Goal: Task Accomplishment & Management: Use online tool/utility

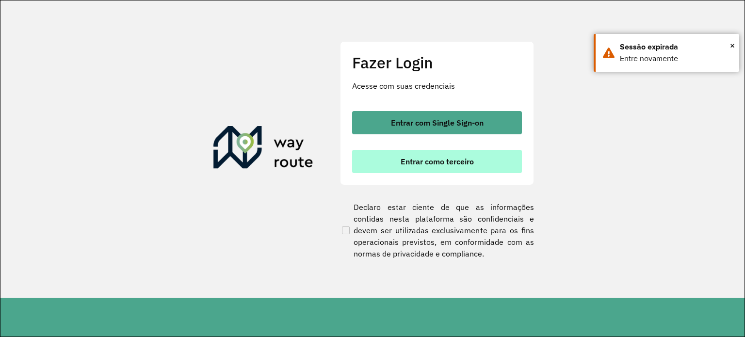
click at [417, 162] on span "Entrar como terceiro" at bounding box center [437, 162] width 73 height 8
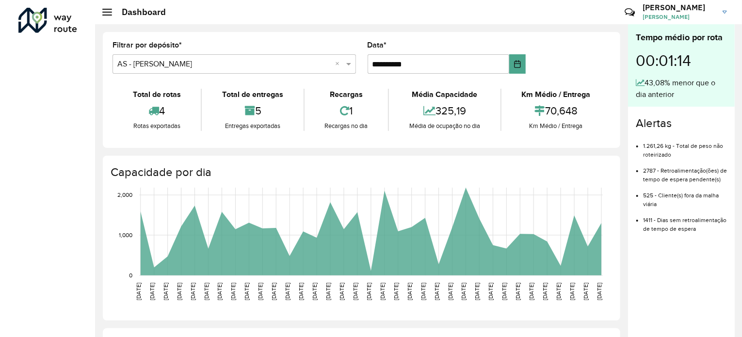
click at [109, 11] on div at bounding box center [107, 12] width 10 height 7
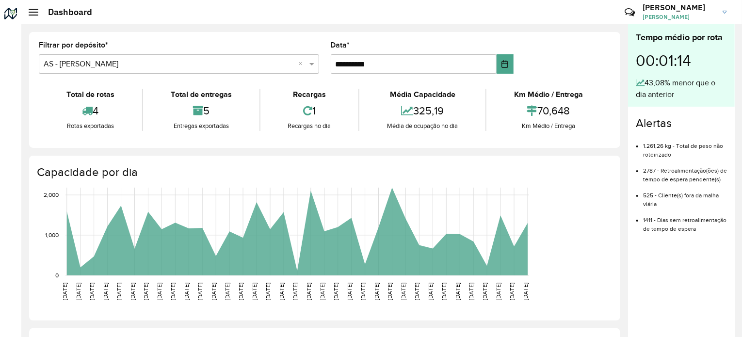
click at [39, 15] on h2 "Dashboard" at bounding box center [65, 12] width 54 height 11
click at [30, 13] on div at bounding box center [34, 12] width 10 height 7
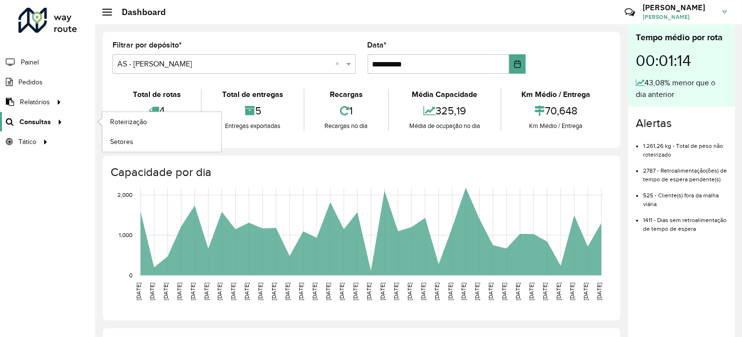
click at [51, 124] on div at bounding box center [58, 122] width 15 height 10
click at [136, 126] on span "Roteirização" at bounding box center [129, 122] width 39 height 10
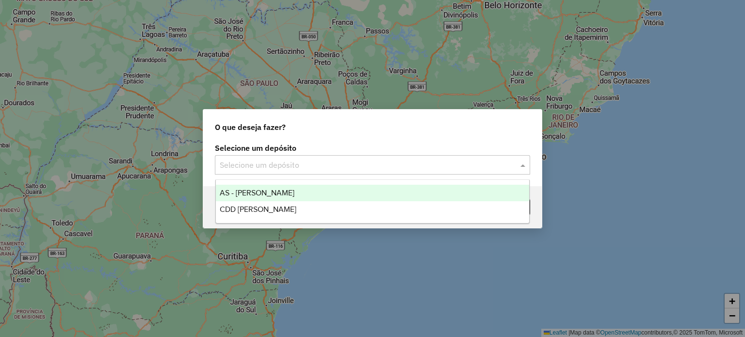
click at [246, 163] on input "text" at bounding box center [363, 166] width 286 height 12
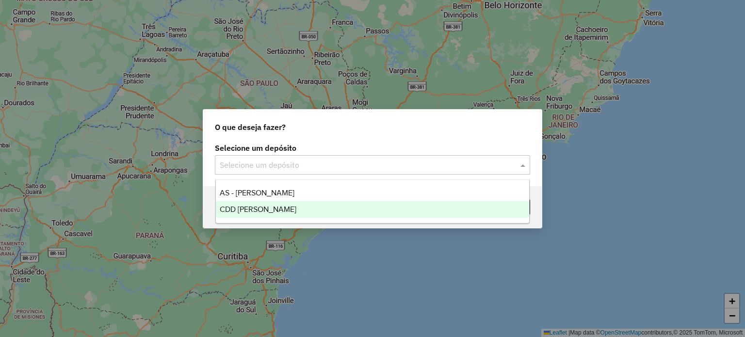
drag, startPoint x: 260, startPoint y: 209, endPoint x: 260, endPoint y: 191, distance: 18.4
click at [260, 210] on span "CDD [PERSON_NAME]" at bounding box center [258, 209] width 77 height 8
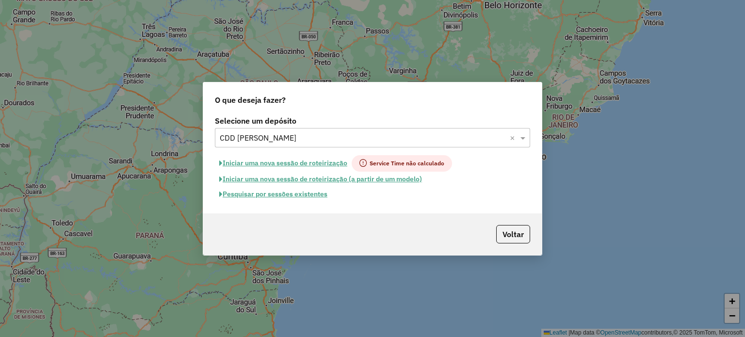
click at [254, 195] on button "Pesquisar por sessões existentes" at bounding box center [273, 194] width 117 height 15
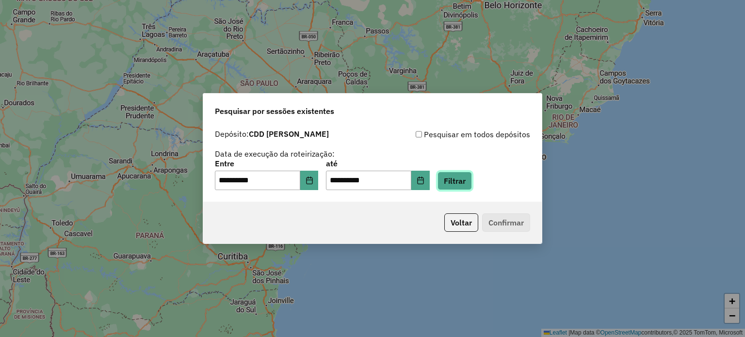
click at [471, 182] on button "Filtrar" at bounding box center [455, 181] width 34 height 18
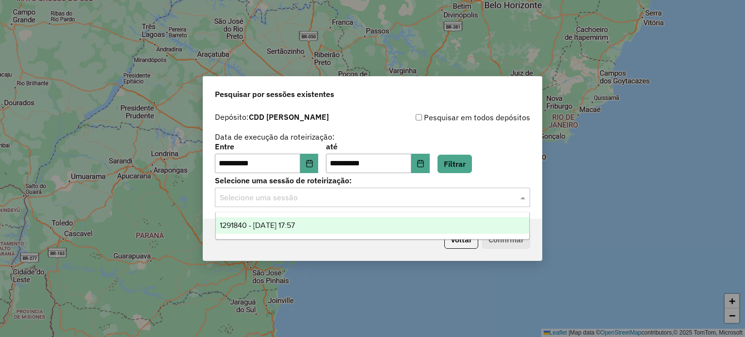
click at [265, 197] on input "text" at bounding box center [363, 198] width 286 height 12
click at [274, 225] on span "1291840 - 10/10/2025 17:57" at bounding box center [257, 225] width 75 height 8
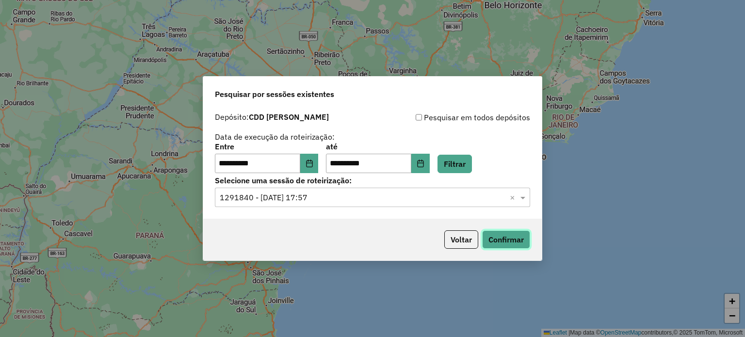
click at [510, 236] on button "Confirmar" at bounding box center [506, 239] width 48 height 18
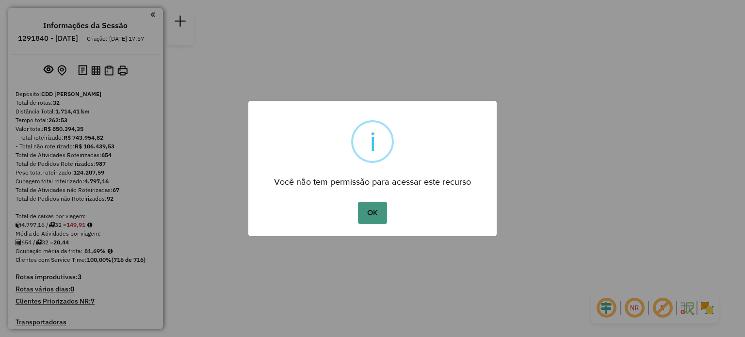
click at [366, 212] on button "OK" at bounding box center [372, 213] width 29 height 22
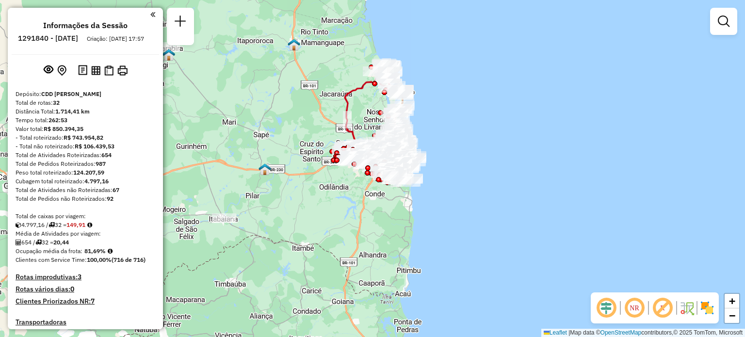
click at [610, 305] on em at bounding box center [606, 307] width 23 height 23
click at [637, 309] on em at bounding box center [634, 307] width 23 height 23
click at [638, 310] on em at bounding box center [634, 307] width 23 height 23
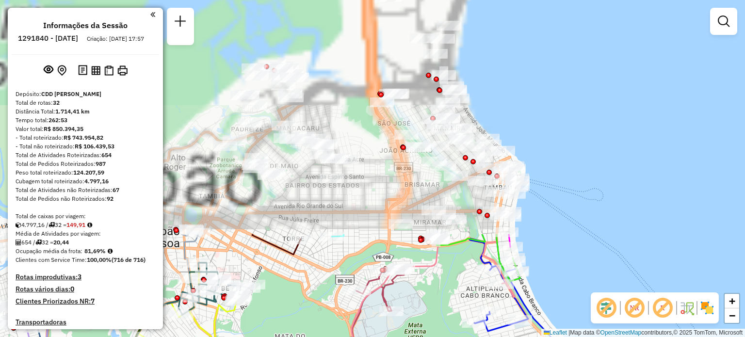
drag, startPoint x: 283, startPoint y: 92, endPoint x: 376, endPoint y: 344, distance: 268.5
click at [376, 337] on html "Aguarde... Pop-up bloqueado! Seu navegador bloqueou automáticamente a abertura …" at bounding box center [372, 168] width 745 height 337
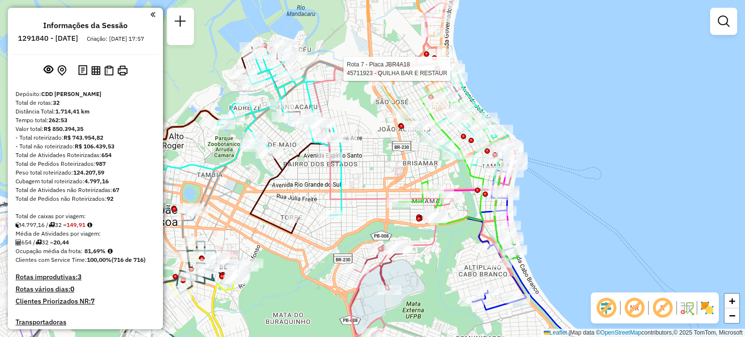
select select "**********"
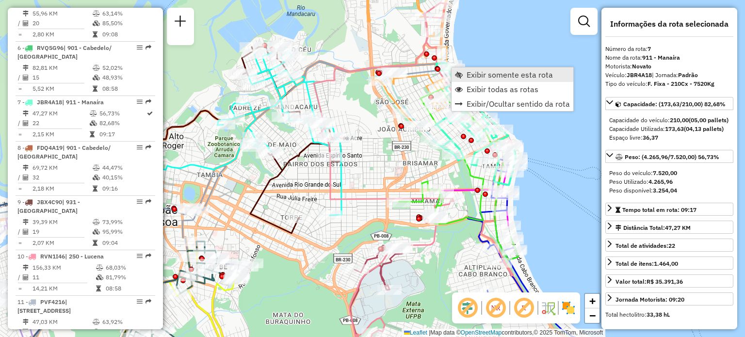
scroll to position [697, 0]
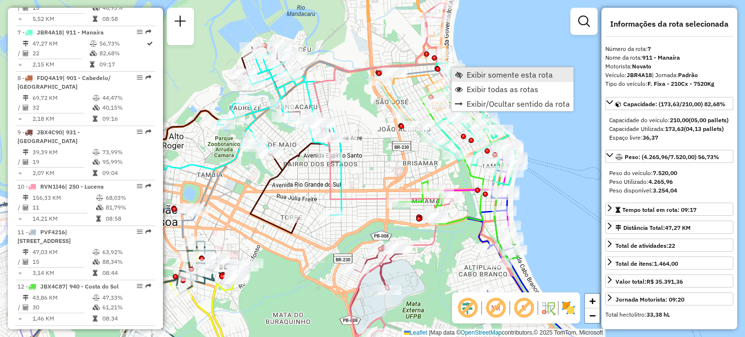
click at [470, 75] on span "Exibir somente esta rota" at bounding box center [510, 75] width 86 height 8
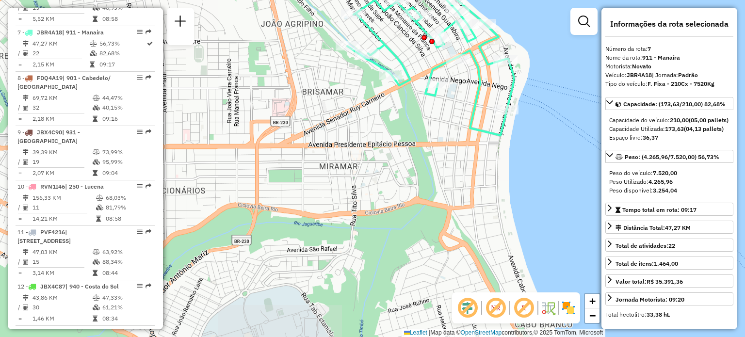
drag, startPoint x: 353, startPoint y: 299, endPoint x: 400, endPoint y: 139, distance: 166.3
click at [405, 137] on div "Janela de atendimento Grade de atendimento Capacidade Transportadoras Veículos …" at bounding box center [372, 168] width 745 height 337
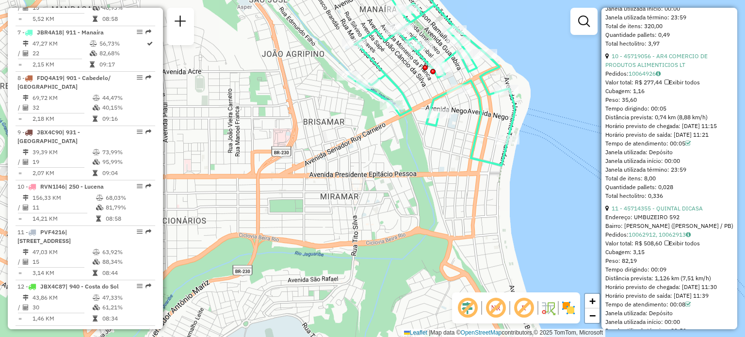
drag, startPoint x: 387, startPoint y: 160, endPoint x: 388, endPoint y: 190, distance: 30.1
click at [388, 190] on div "Janela de atendimento Grade de atendimento Capacidade Transportadoras Veículos …" at bounding box center [372, 168] width 745 height 337
click at [574, 104] on div "Janela de atendimento Grade de atendimento Capacidade Transportadoras Veículos …" at bounding box center [372, 168] width 745 height 337
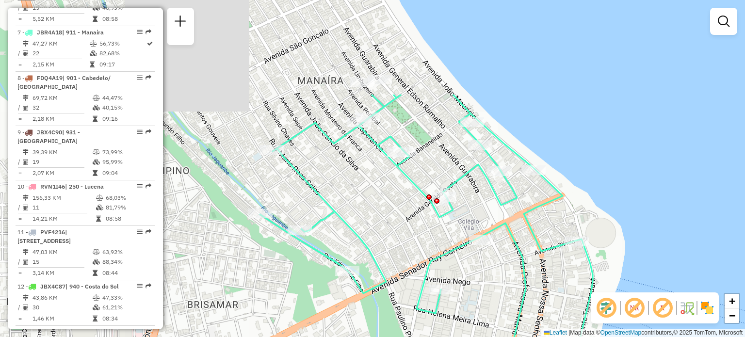
drag, startPoint x: 479, startPoint y: 73, endPoint x: 481, endPoint y: 184, distance: 111.1
click at [484, 199] on div "Janela de atendimento Grade de atendimento Capacidade Transportadoras Veículos …" at bounding box center [372, 168] width 745 height 337
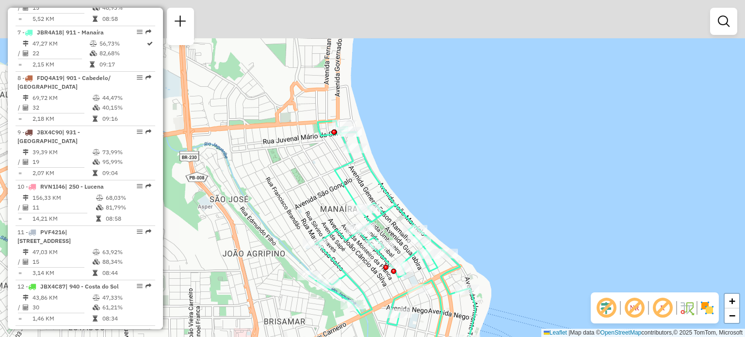
drag, startPoint x: 304, startPoint y: 75, endPoint x: 338, endPoint y: 166, distance: 97.8
click at [324, 181] on div "Janela de atendimento Grade de atendimento Capacidade Transportadoras Veículos …" at bounding box center [372, 168] width 745 height 337
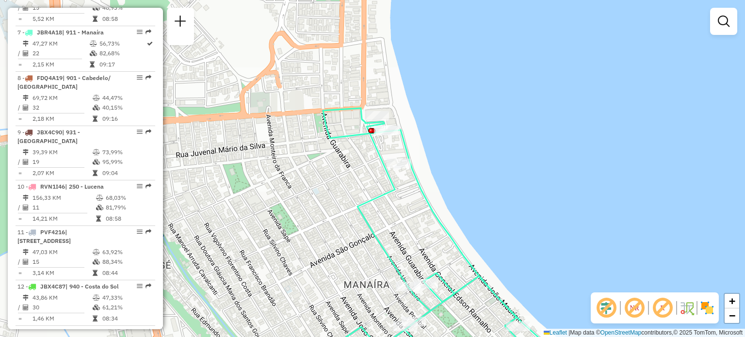
drag, startPoint x: 281, startPoint y: 141, endPoint x: 328, endPoint y: 152, distance: 47.9
click at [328, 153] on div "Janela de atendimento Grade de atendimento Capacidade Transportadoras Veículos …" at bounding box center [372, 168] width 745 height 337
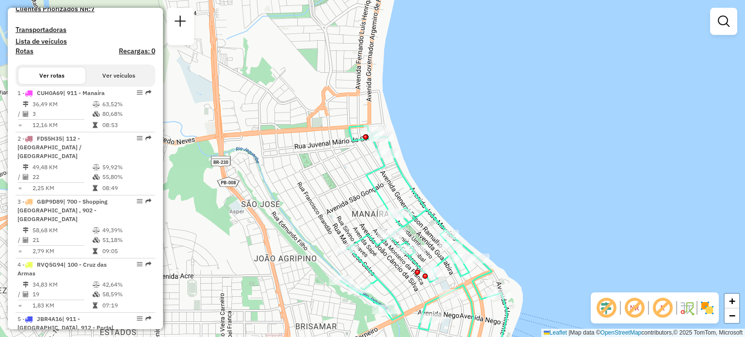
scroll to position [0, 0]
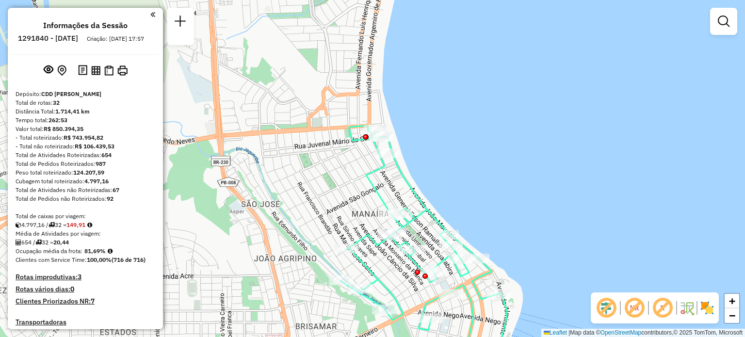
drag, startPoint x: 151, startPoint y: 16, endPoint x: 168, endPoint y: 28, distance: 20.5
click at [151, 16] on em at bounding box center [152, 14] width 5 height 9
